Goal: Transaction & Acquisition: Subscribe to service/newsletter

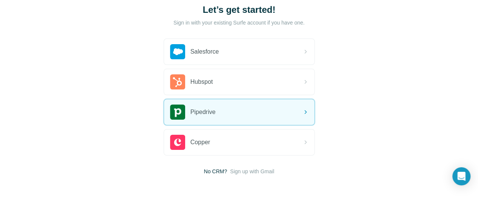
scroll to position [51, 0]
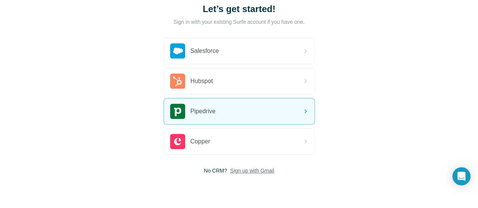
click at [230, 170] on span "Sign up with Gmail" at bounding box center [252, 171] width 44 height 8
click at [110, 200] on div "Let’s get started! Sign in with your existing Surfe account if you have one. Sa…" at bounding box center [239, 100] width 478 height 303
click at [164, 186] on button "Sign up with Google" at bounding box center [239, 189] width 151 height 15
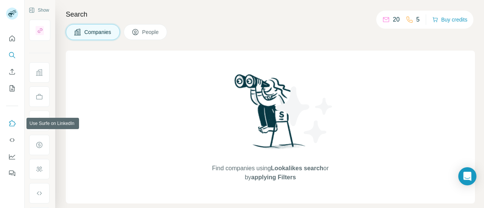
click at [15, 123] on icon "Use Surfe on LinkedIn" at bounding box center [12, 124] width 8 height 8
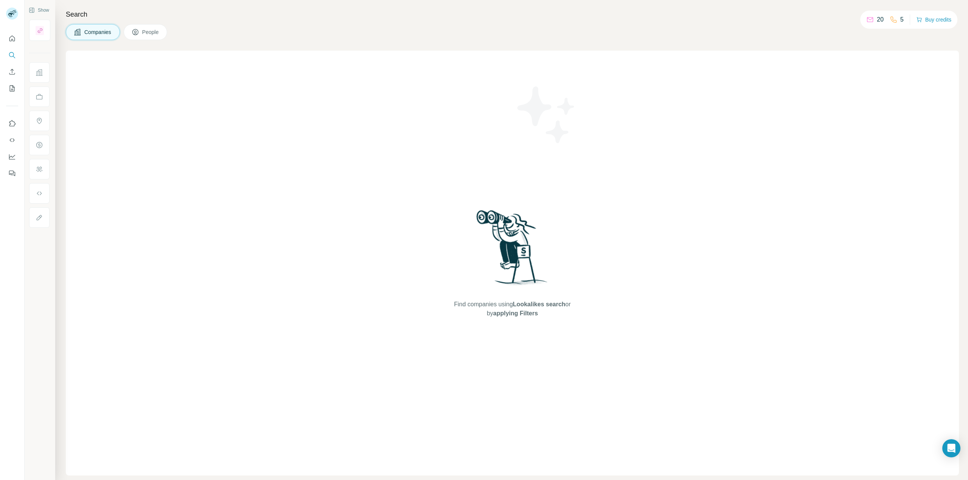
drag, startPoint x: 280, startPoint y: 137, endPoint x: 127, endPoint y: 119, distance: 153.7
click at [279, 138] on div "Find companies using Lookalikes search or by applying Filters" at bounding box center [512, 263] width 893 height 425
click at [13, 42] on icon "Quick start" at bounding box center [12, 39] width 8 height 8
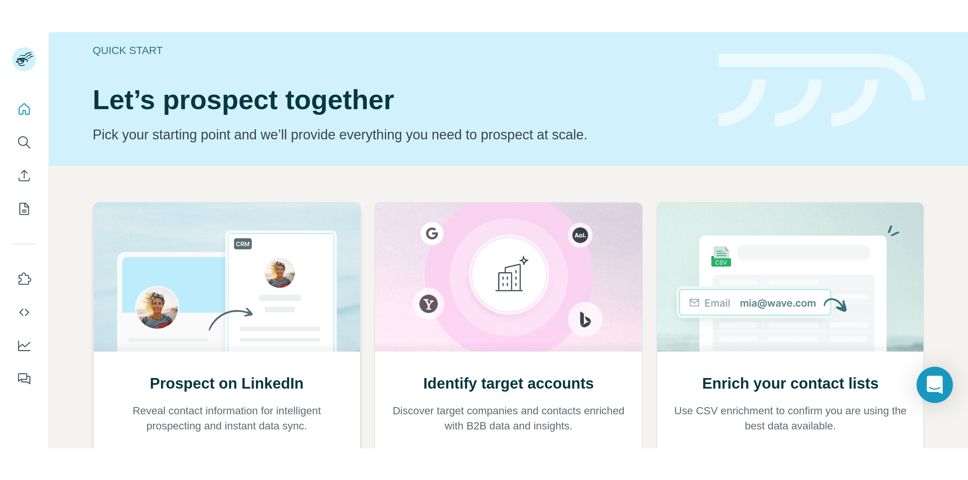
scroll to position [100, 0]
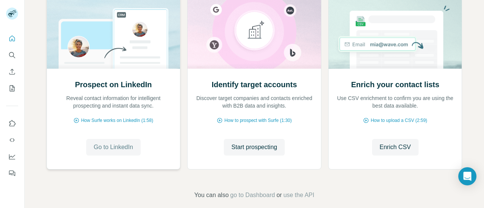
click at [107, 143] on span "Go to LinkedIn" at bounding box center [113, 147] width 39 height 9
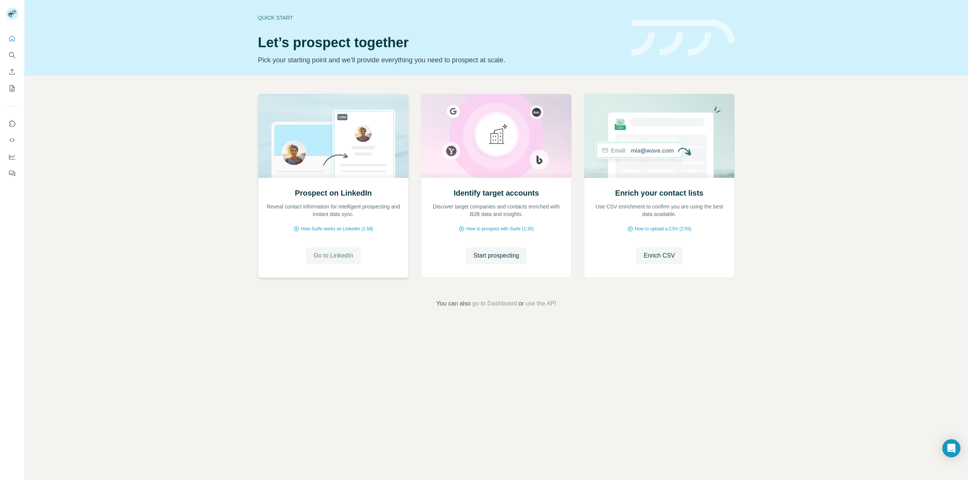
scroll to position [0, 0]
